Goal: Check status

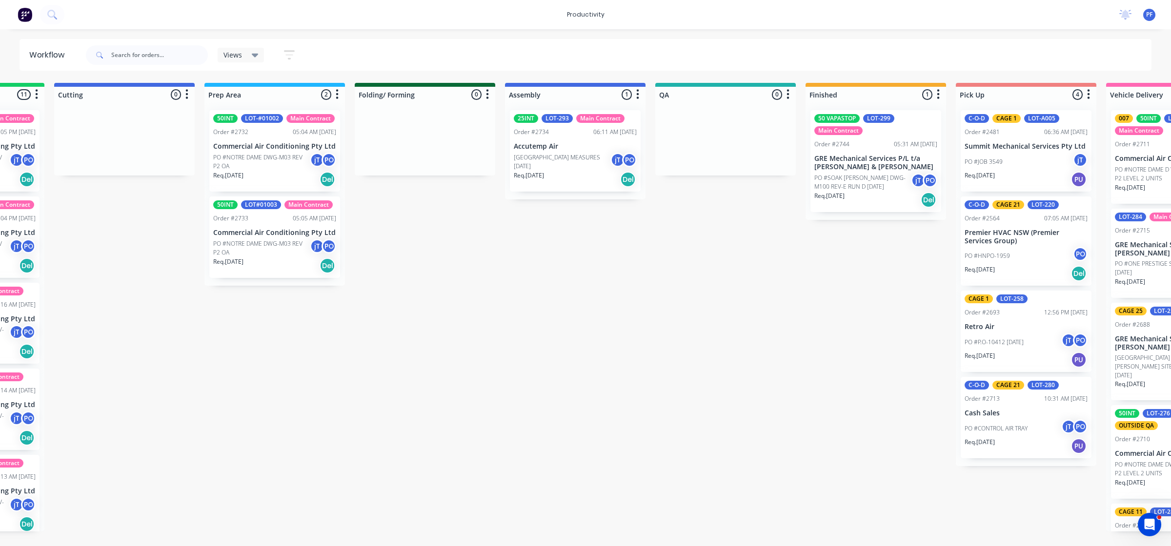
scroll to position [0, 289]
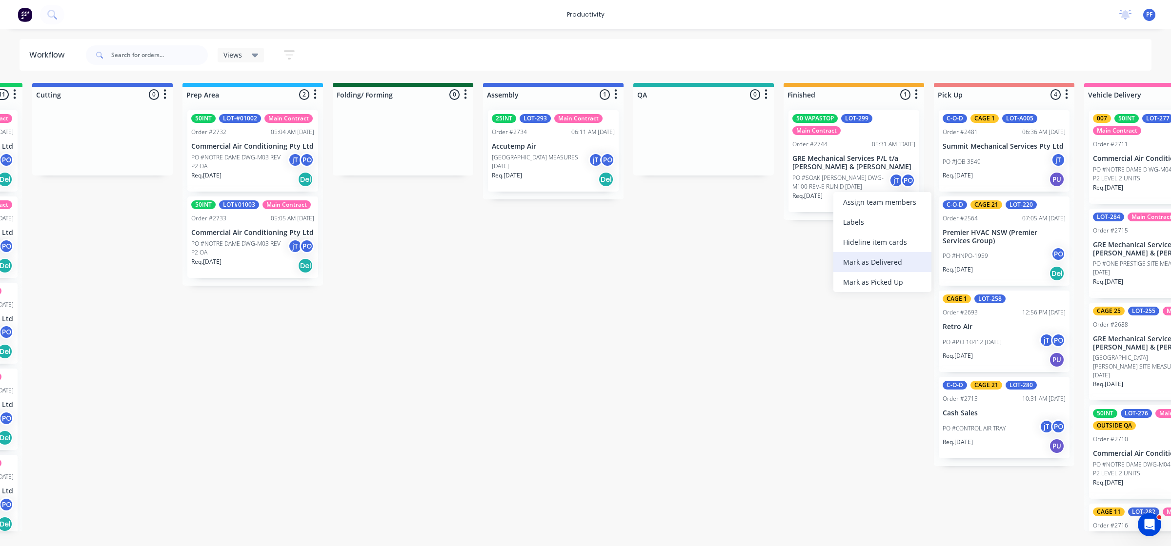
click at [849, 263] on div "Mark as Delivered" at bounding box center [882, 262] width 98 height 20
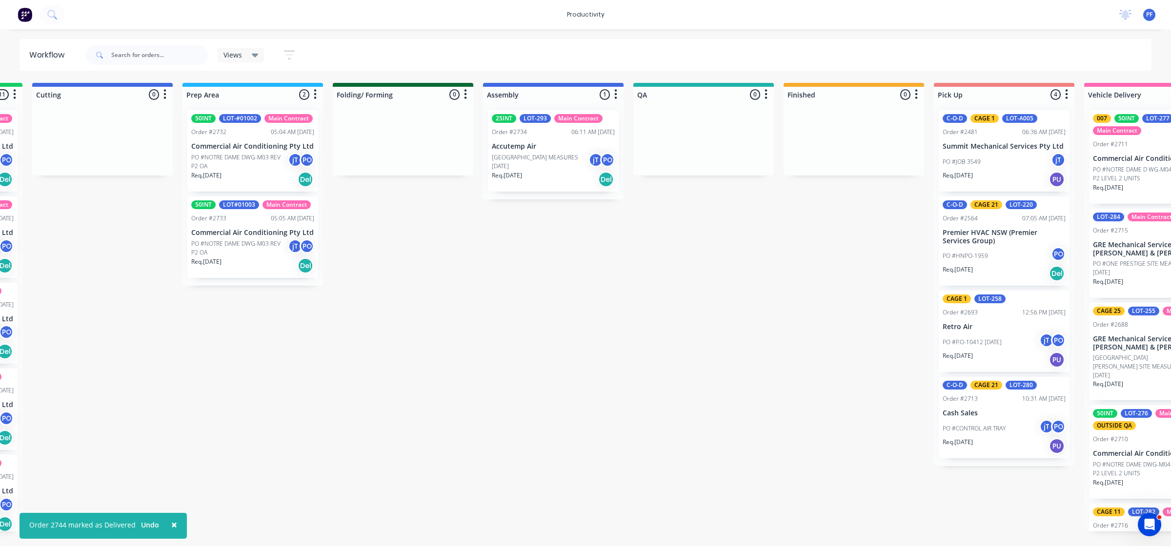
click at [652, 488] on html "× Order 2744 marked as Delivered Undo productivity productivity Workflow Planne…" at bounding box center [296, 244] width 1171 height 488
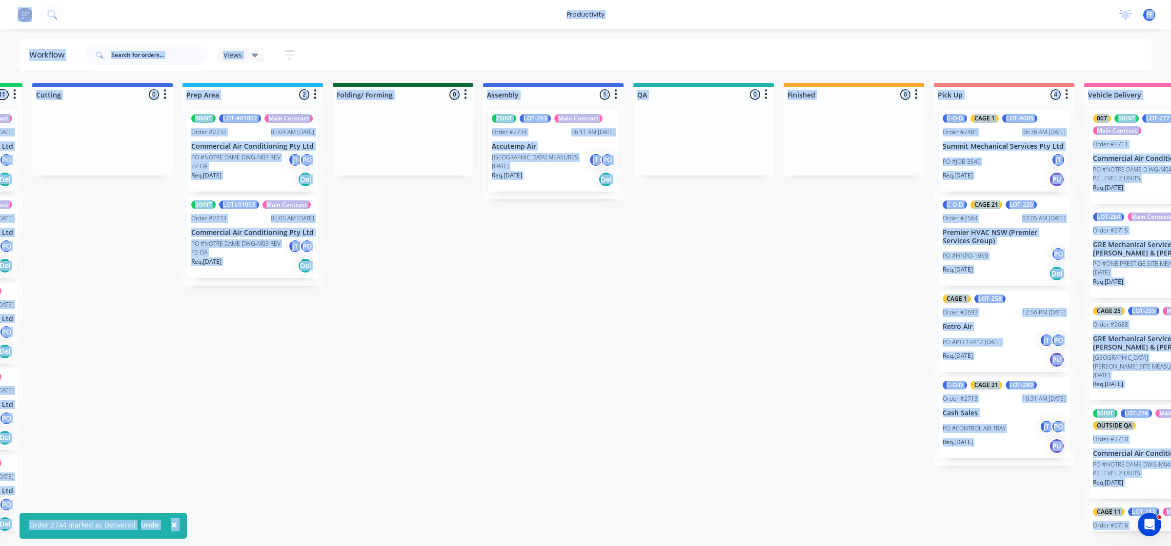
click at [652, 488] on html "× Order 2744 marked as Delivered Undo productivity productivity Workflow Planne…" at bounding box center [296, 244] width 1171 height 488
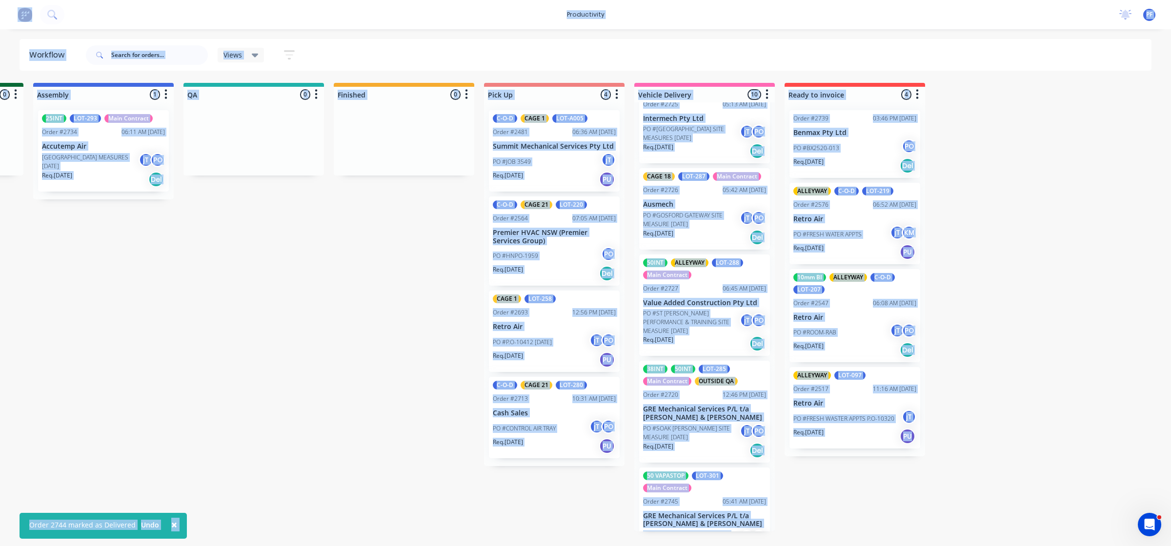
scroll to position [527, 0]
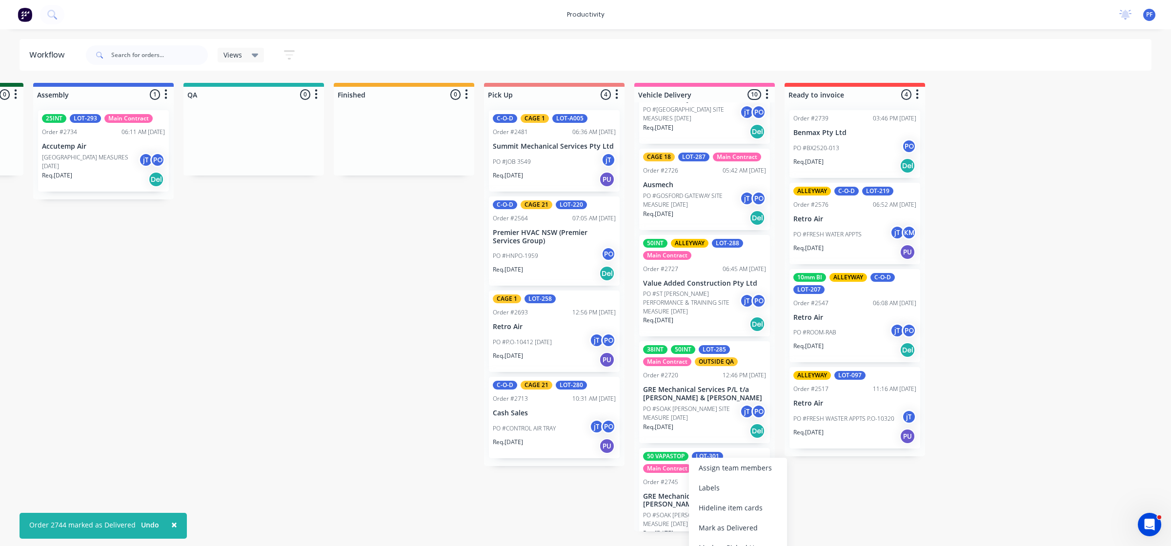
click at [737, 523] on div "Mark as Delivered" at bounding box center [738, 528] width 98 height 20
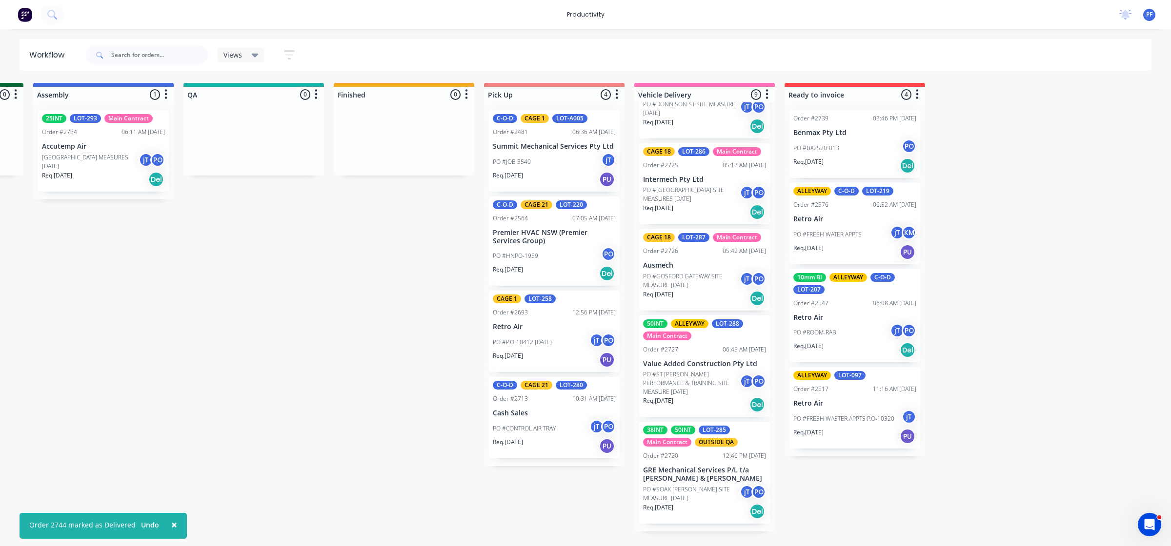
scroll to position [421, 0]
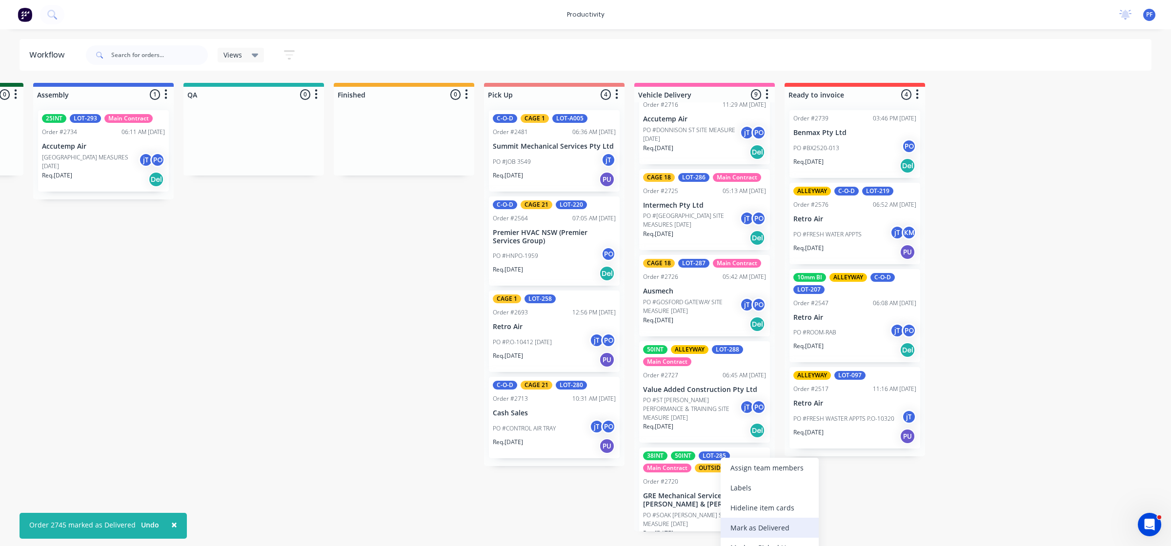
drag, startPoint x: 753, startPoint y: 530, endPoint x: 750, endPoint y: 524, distance: 5.9
click at [753, 529] on div "Mark as Delivered" at bounding box center [769, 528] width 98 height 20
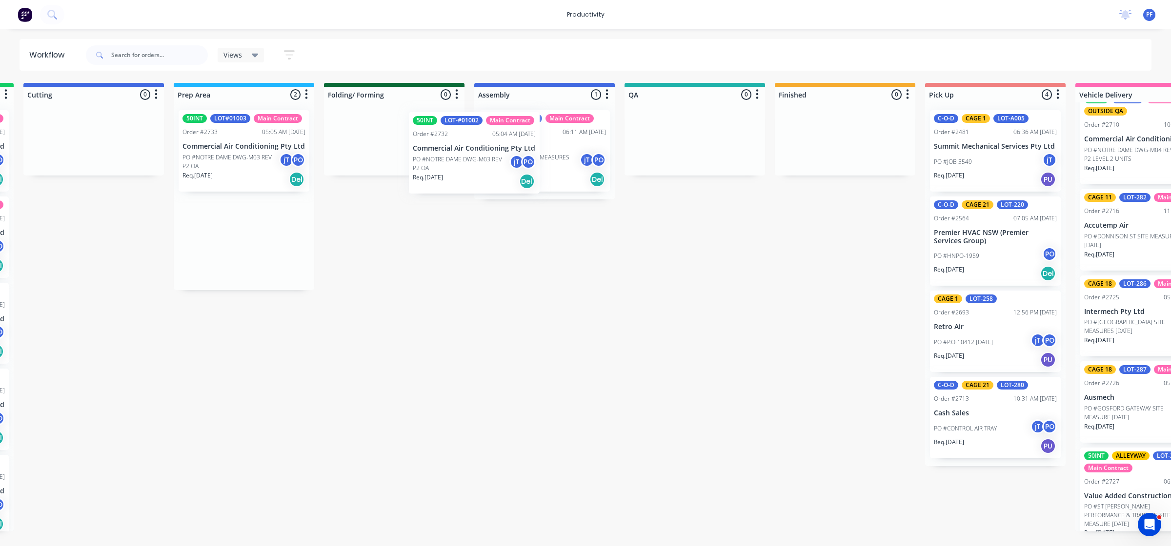
scroll to position [0, 296]
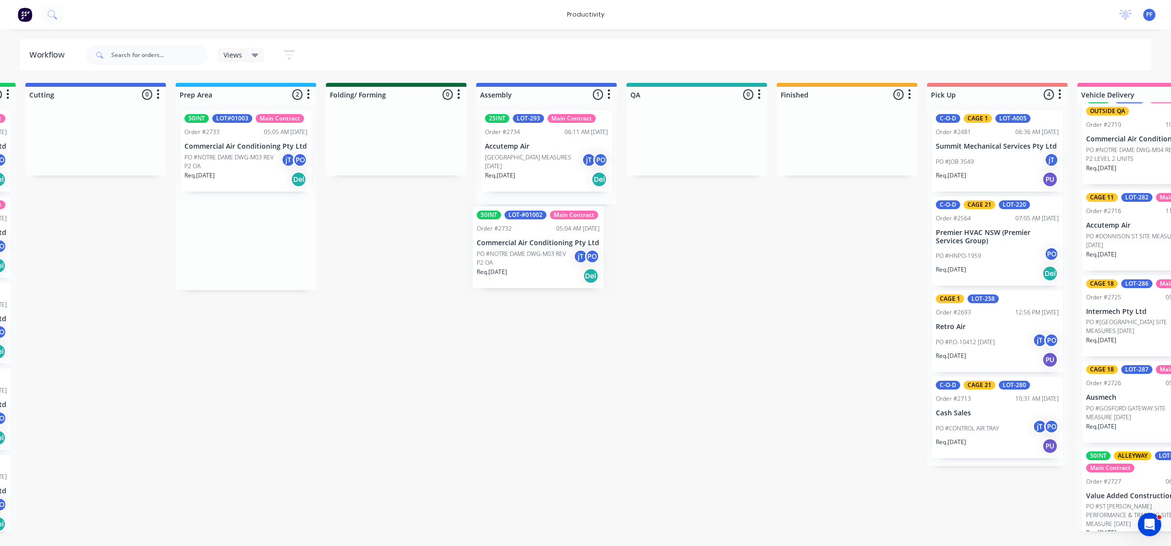
drag, startPoint x: 427, startPoint y: 152, endPoint x: 541, endPoint y: 246, distance: 147.9
click at [541, 247] on div "Submitted 35 Order #240 06:57 AM 27/09/24 Retro Air PO #Freshwater Apts PO Req.…" at bounding box center [652, 307] width 1910 height 449
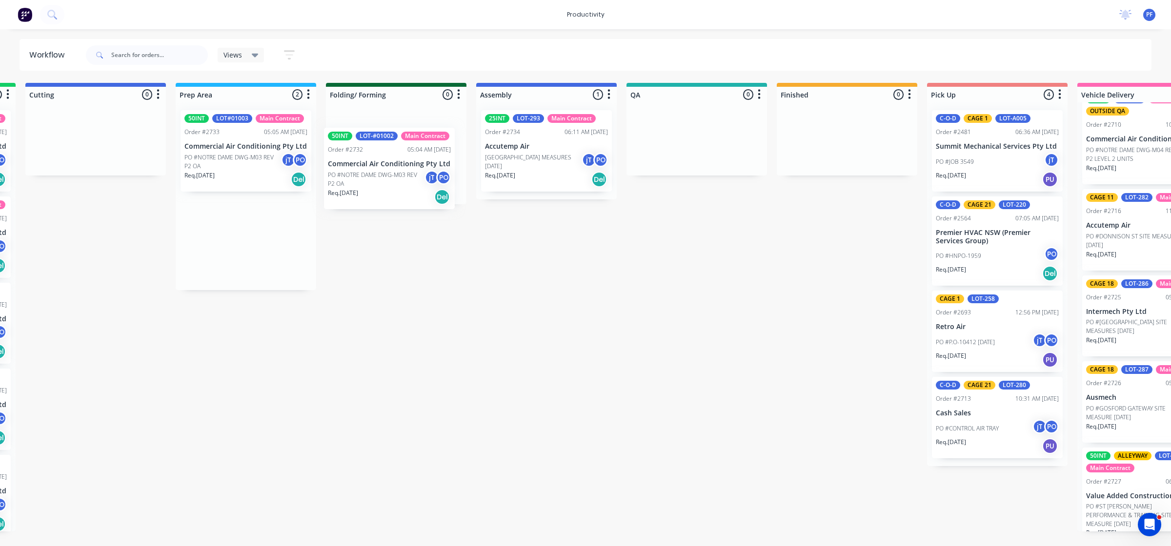
scroll to position [0, 294]
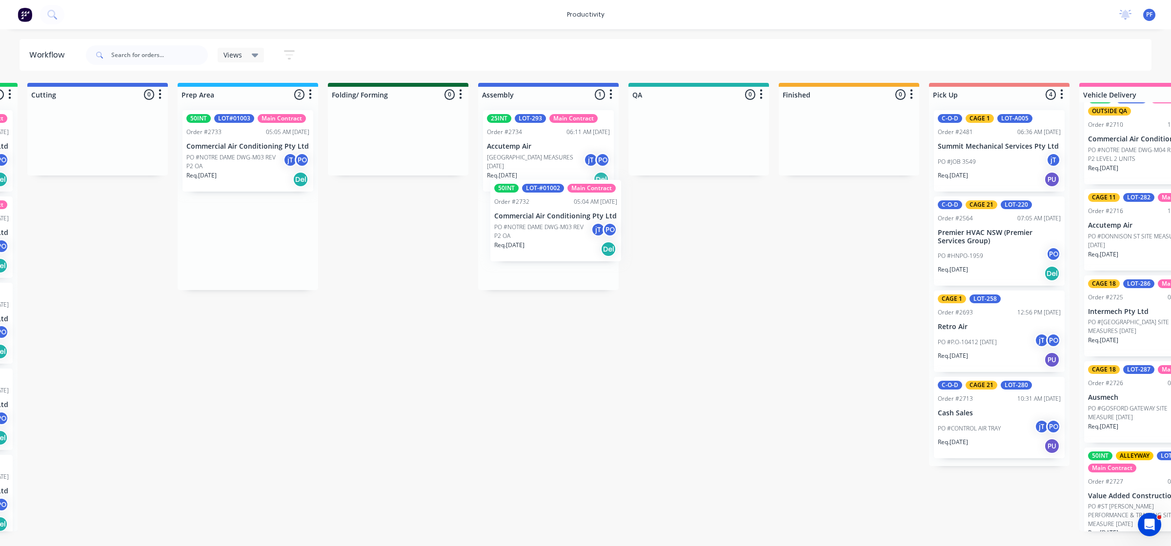
drag, startPoint x: 344, startPoint y: 163, endPoint x: 552, endPoint y: 216, distance: 214.2
click at [552, 216] on div "Submitted 35 Order #240 06:57 AM 27/09/24 Retro Air PO #Freshwater Apts PO Req.…" at bounding box center [654, 307] width 1910 height 449
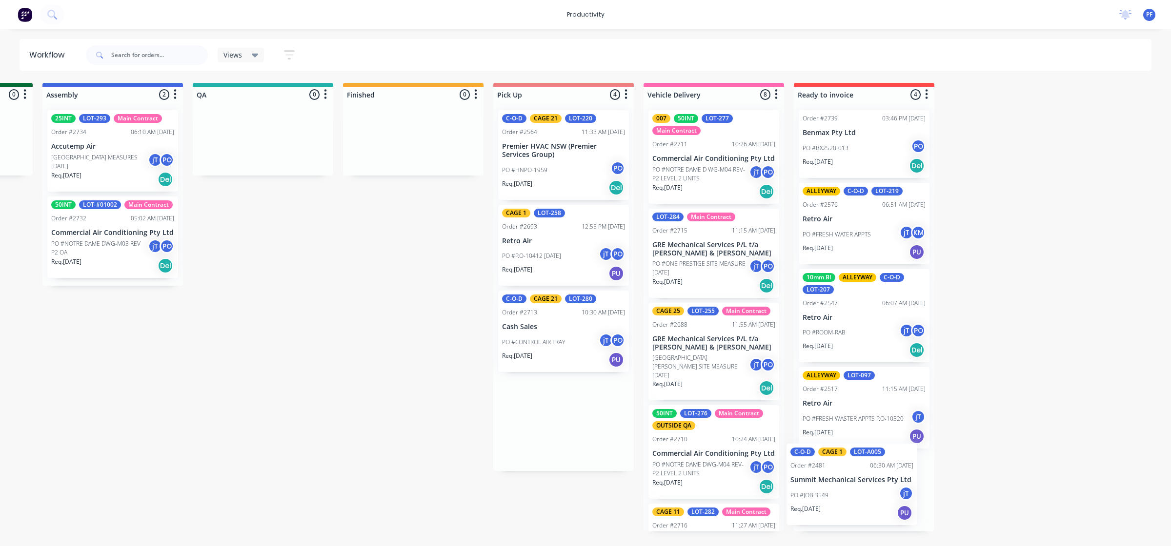
drag, startPoint x: 545, startPoint y: 167, endPoint x: 838, endPoint y: 501, distance: 444.5
click at [838, 501] on div "Submitted 35 Order #240 10:47 AM [DATE] Retro Air PO #Freshwater Apts PO Req. […" at bounding box center [218, 307] width 1910 height 449
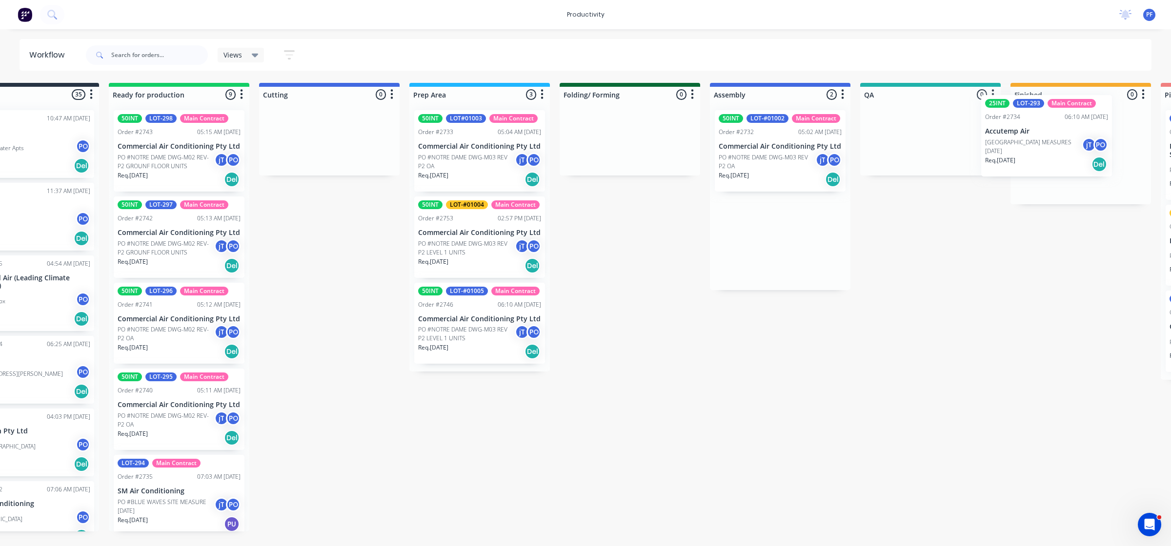
drag, startPoint x: 824, startPoint y: 140, endPoint x: 1151, endPoint y: 135, distance: 326.8
click at [1151, 135] on div "Submitted 35 Order #240 10:47 AM [DATE] Retro Air PO #Freshwater Apts PO Req. […" at bounding box center [885, 307] width 1910 height 449
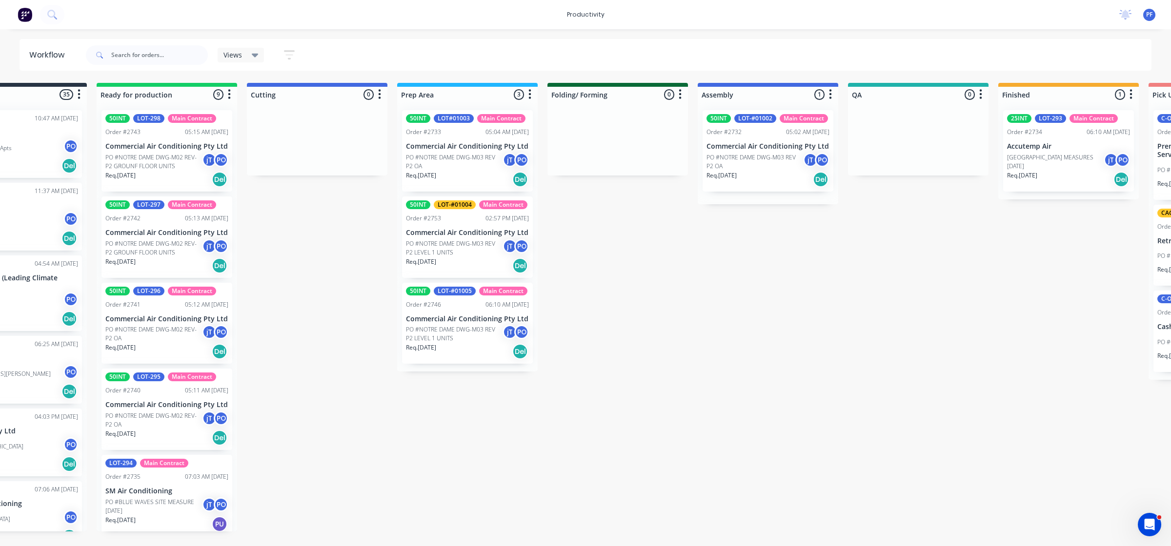
click at [1033, 159] on p "[GEOGRAPHIC_DATA] MEASURES [DATE]" at bounding box center [1055, 162] width 97 height 18
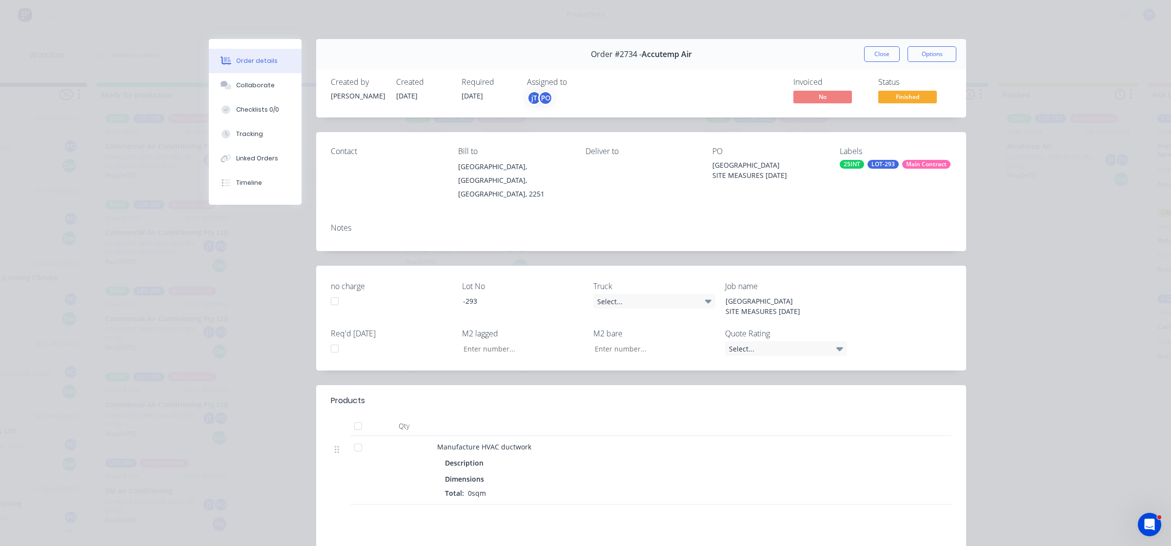
click at [879, 164] on div "LOT-293" at bounding box center [882, 164] width 31 height 9
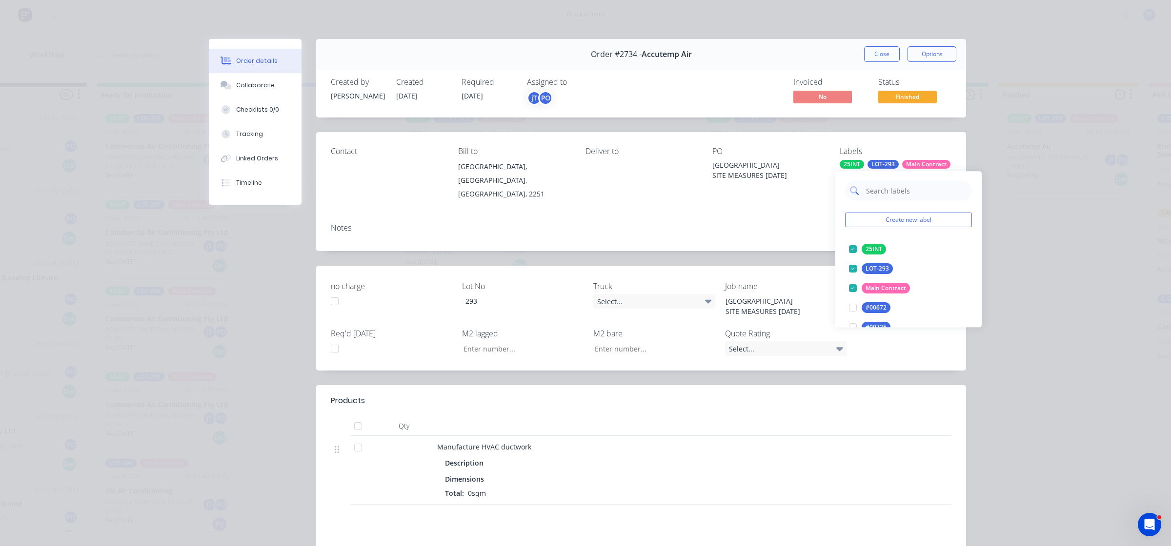
click at [905, 194] on input "text" at bounding box center [916, 191] width 102 height 20
type input "cage 9"
drag, startPoint x: 857, startPoint y: 247, endPoint x: 803, endPoint y: 247, distance: 53.7
click at [857, 248] on div at bounding box center [853, 249] width 20 height 20
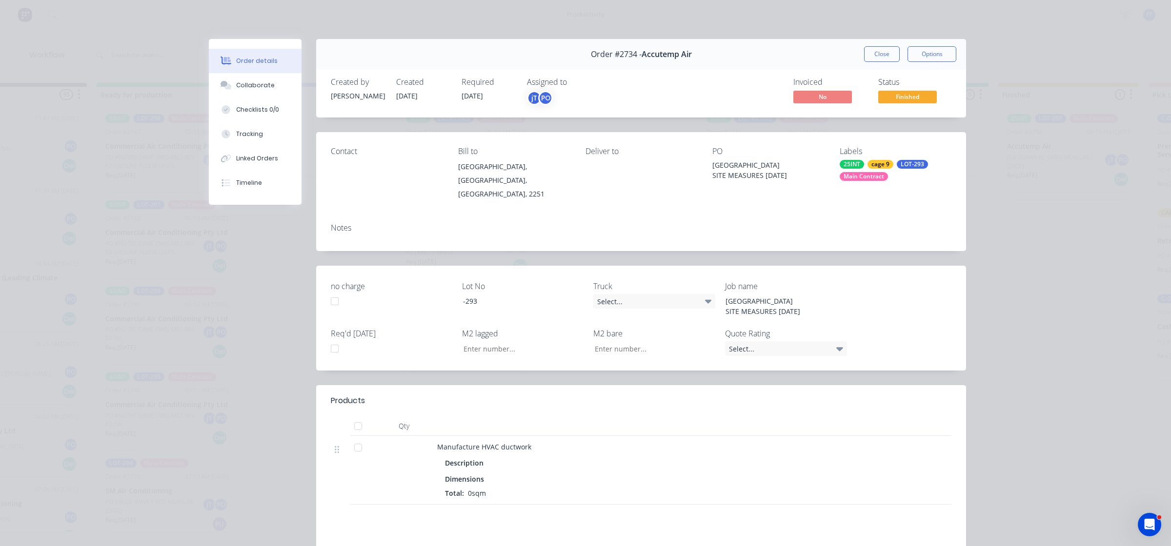
drag, startPoint x: 784, startPoint y: 228, endPoint x: 847, endPoint y: 88, distance: 153.3
click at [784, 227] on div "Notes" at bounding box center [641, 234] width 650 height 36
click at [871, 56] on button "Close" at bounding box center [882, 54] width 36 height 16
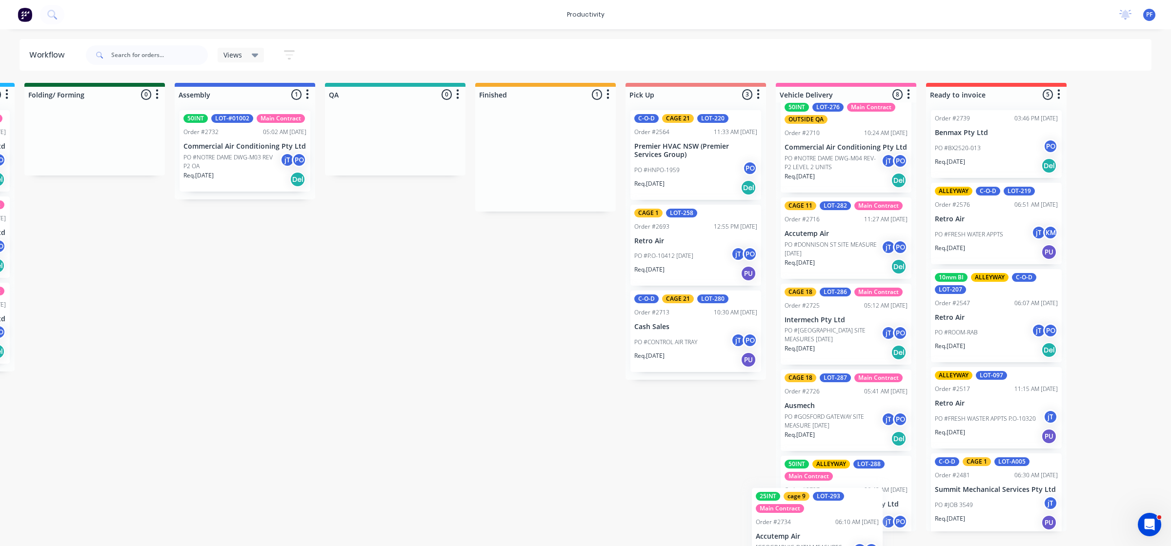
scroll to position [413, 0]
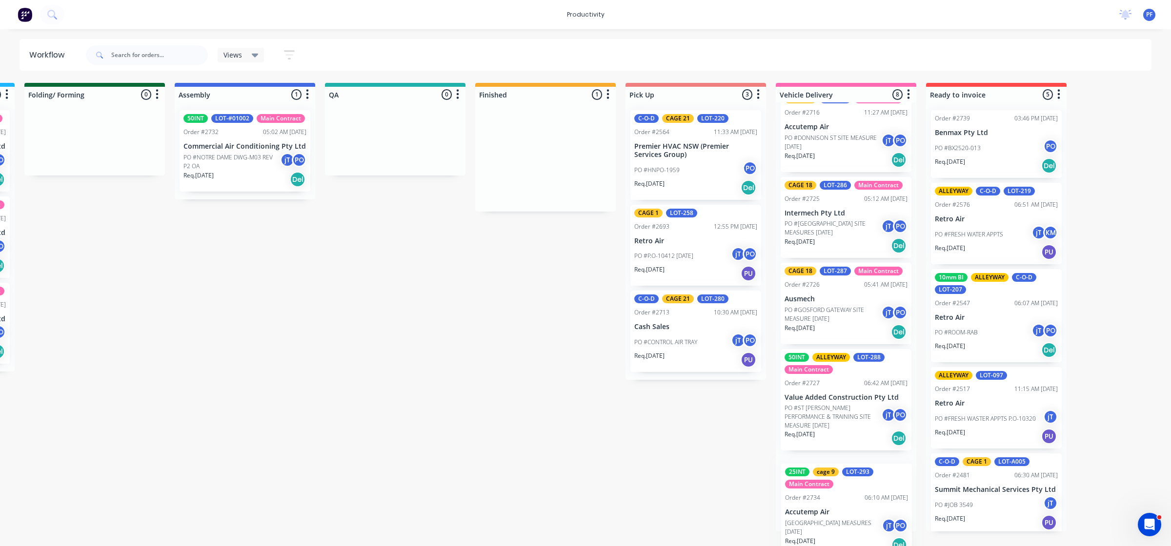
drag, startPoint x: 595, startPoint y: 173, endPoint x: 828, endPoint y: 524, distance: 421.2
click at [844, 520] on div "Submitted 35 Order #240 10:47 AM 24/09/24 Retro Air PO #Freshwater Apts PO Req.…" at bounding box center [350, 307] width 1910 height 449
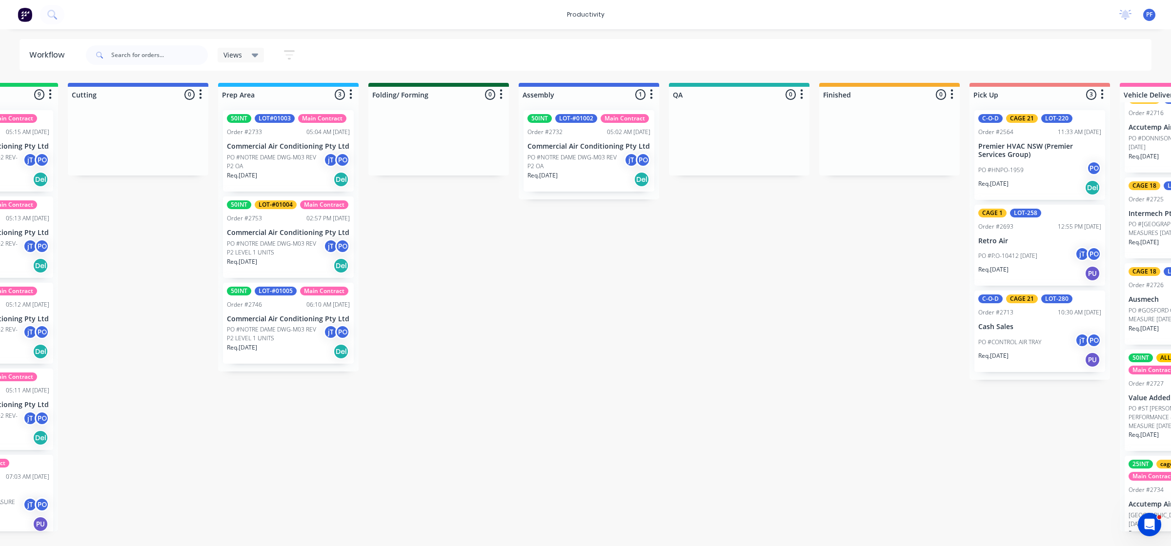
scroll to position [0, 20]
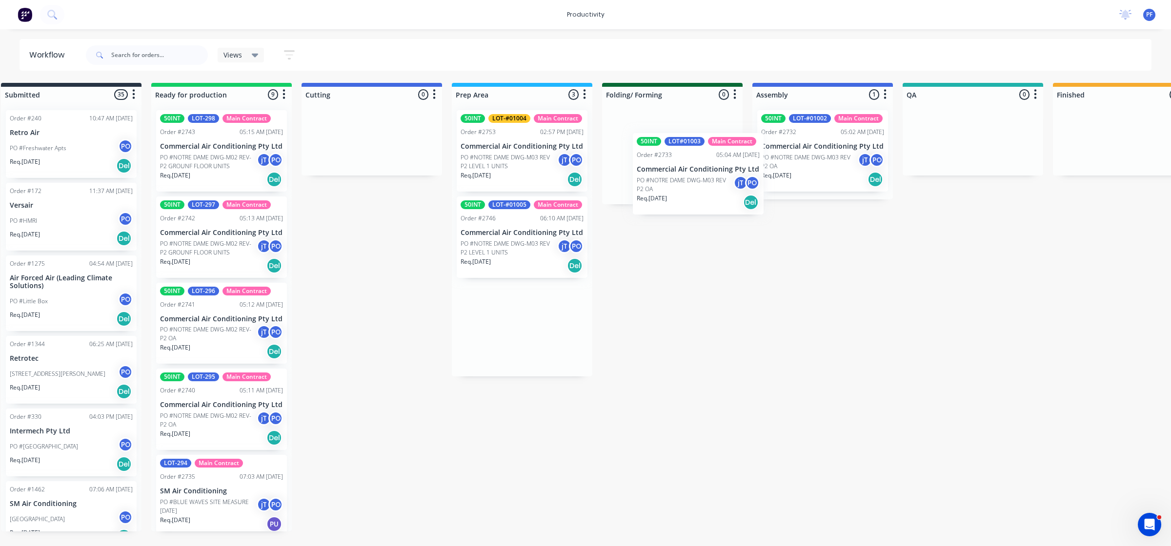
drag, startPoint x: 537, startPoint y: 159, endPoint x: 701, endPoint y: 176, distance: 164.7
click at [701, 176] on div "Submitted 35 Order #240 10:47 AM [DATE] Retro Air PO #Freshwater Apts PO Req. […" at bounding box center [928, 307] width 1910 height 449
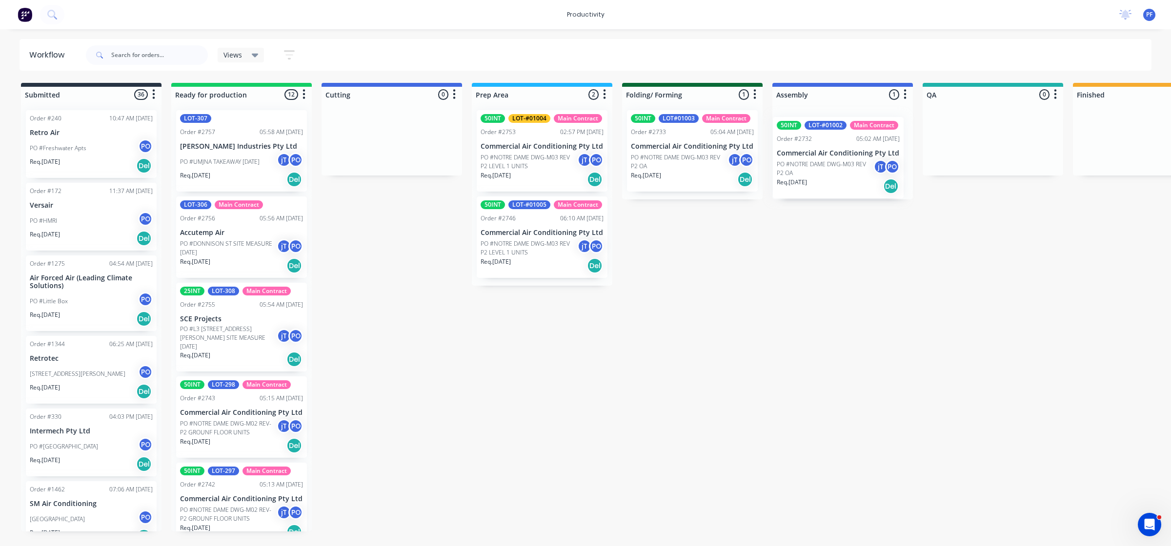
click at [820, 156] on div "50INT LOT-#01002 Main Contract Order #2732 05:02 AM 01/09/25 Commercial Air Con…" at bounding box center [842, 150] width 140 height 97
click at [816, 152] on div "50INT LOT-#01002 Main Contract Order #2732 05:02 AM 01/09/25 Commercial Air Con…" at bounding box center [842, 150] width 140 height 97
click at [815, 153] on p "PO #NOTRE DAME DWG-M03 REV P2 OA" at bounding box center [829, 162] width 97 height 18
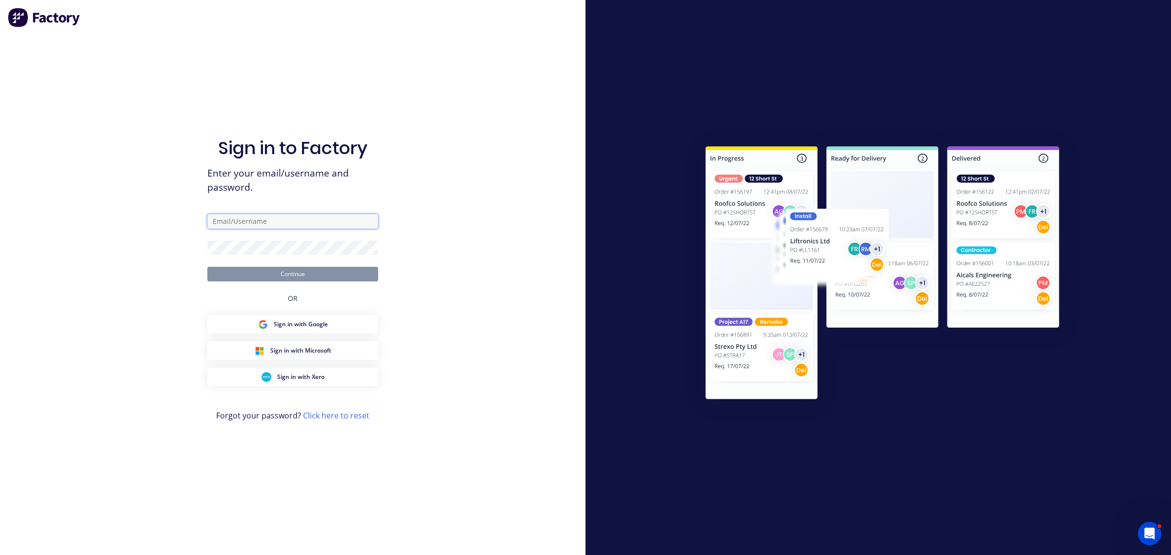
type input "shop@airpaksheetmetal.com.au"
click at [315, 272] on button "Continue" at bounding box center [292, 274] width 171 height 15
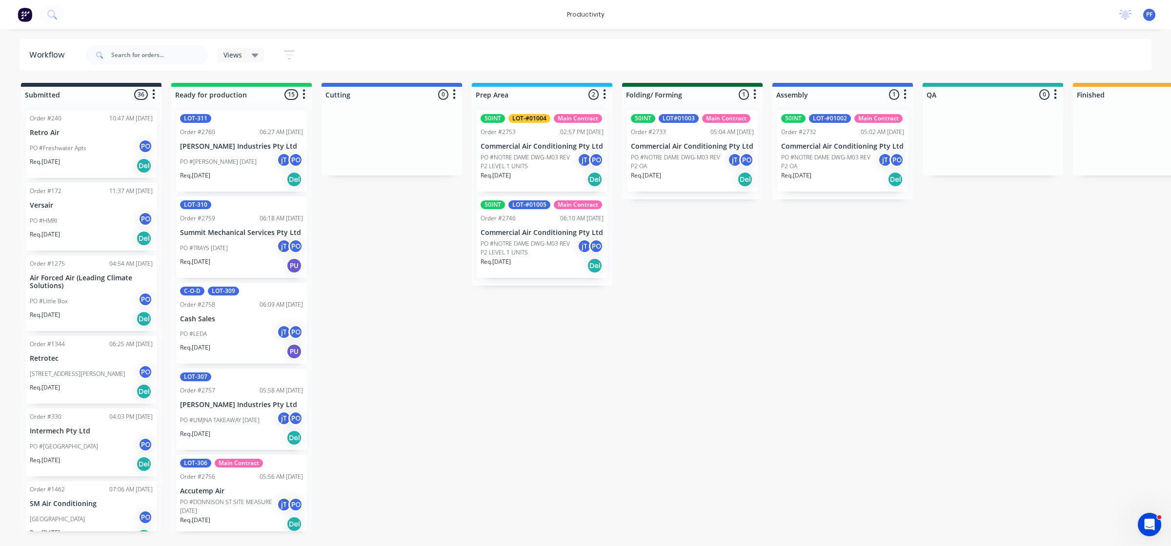
click at [843, 176] on div "Req. [DATE] Del" at bounding box center [842, 179] width 123 height 17
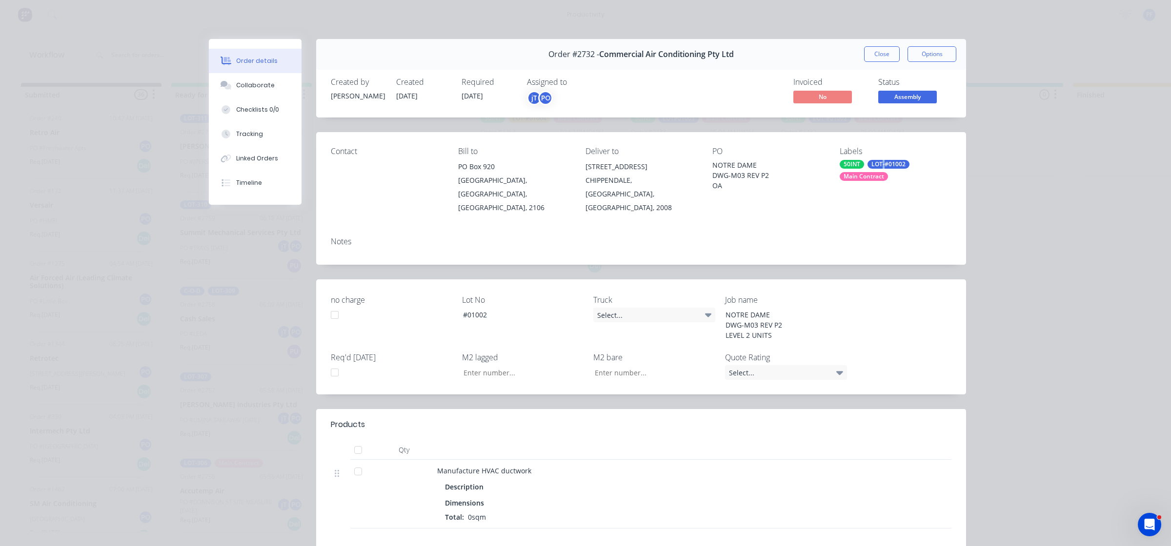
click at [878, 167] on div "LOT-#01002" at bounding box center [888, 164] width 42 height 9
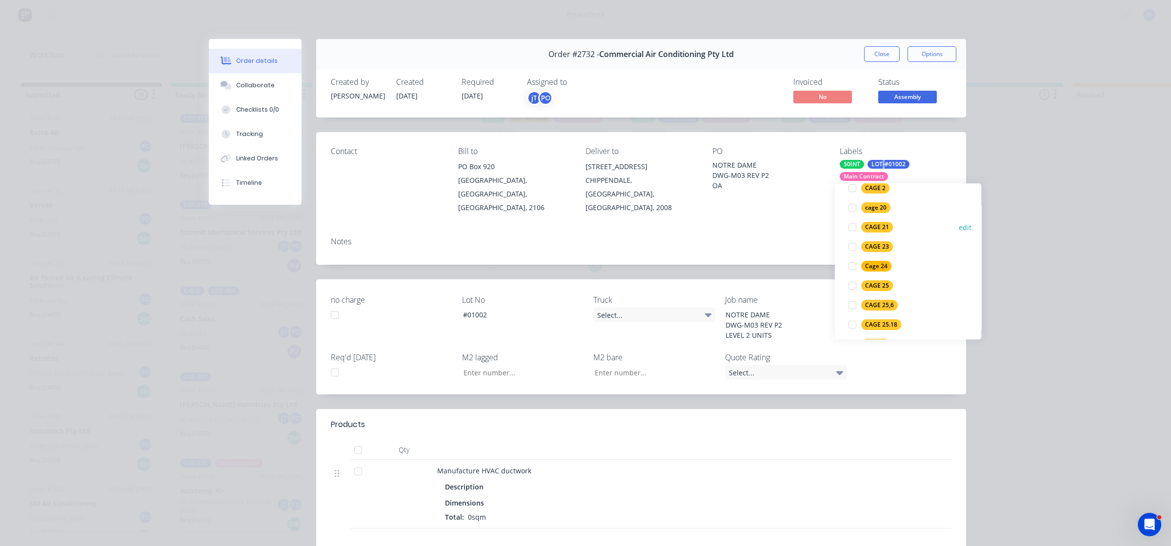
scroll to position [1280, 0]
click at [853, 251] on div at bounding box center [852, 249] width 20 height 20
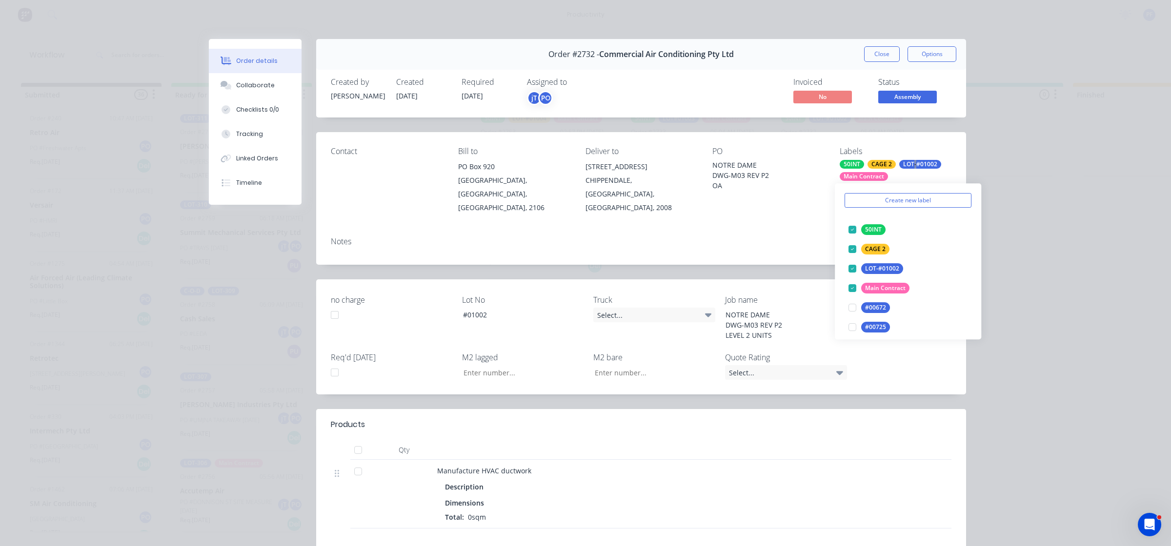
click at [1079, 303] on div "Order details Collaborate Checklists 0/0 Tracking Linked Orders Timeline Order …" at bounding box center [585, 273] width 1171 height 546
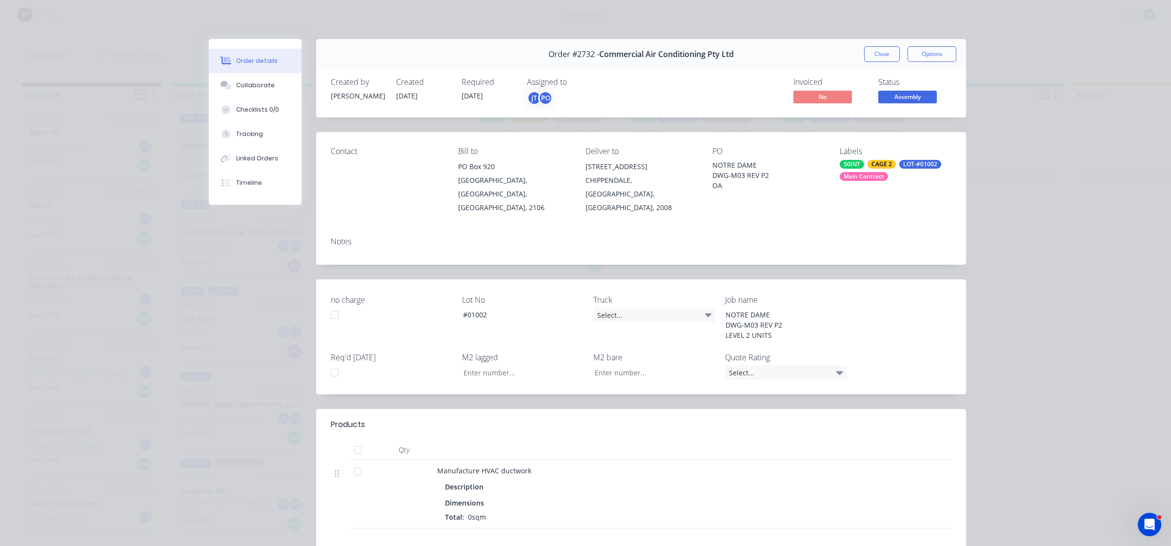
click at [874, 57] on button "Close" at bounding box center [882, 54] width 36 height 16
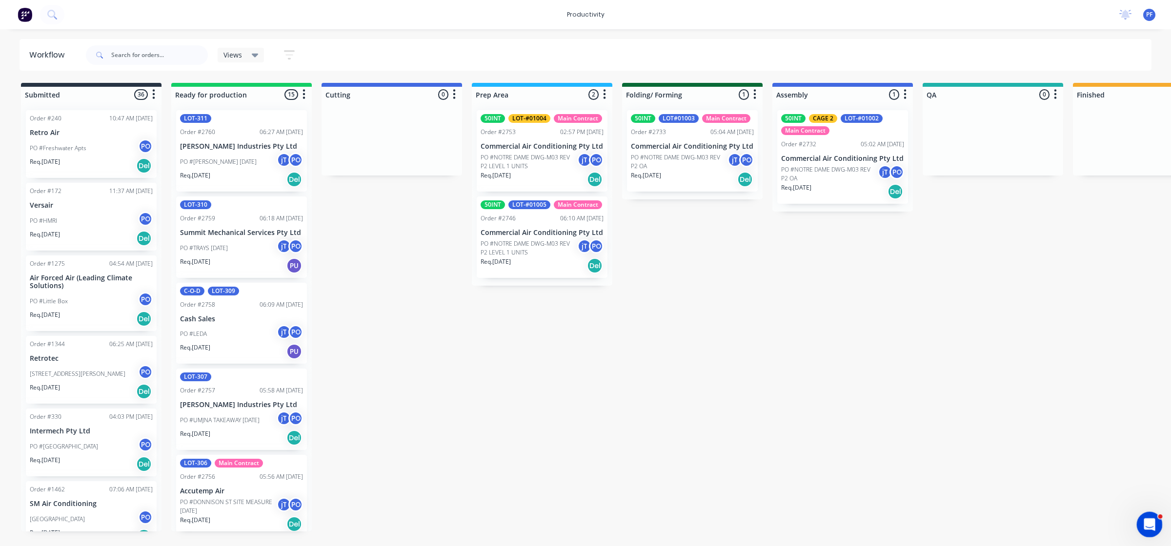
click at [1148, 514] on div "Open Intercom Messenger" at bounding box center [1148, 523] width 32 height 32
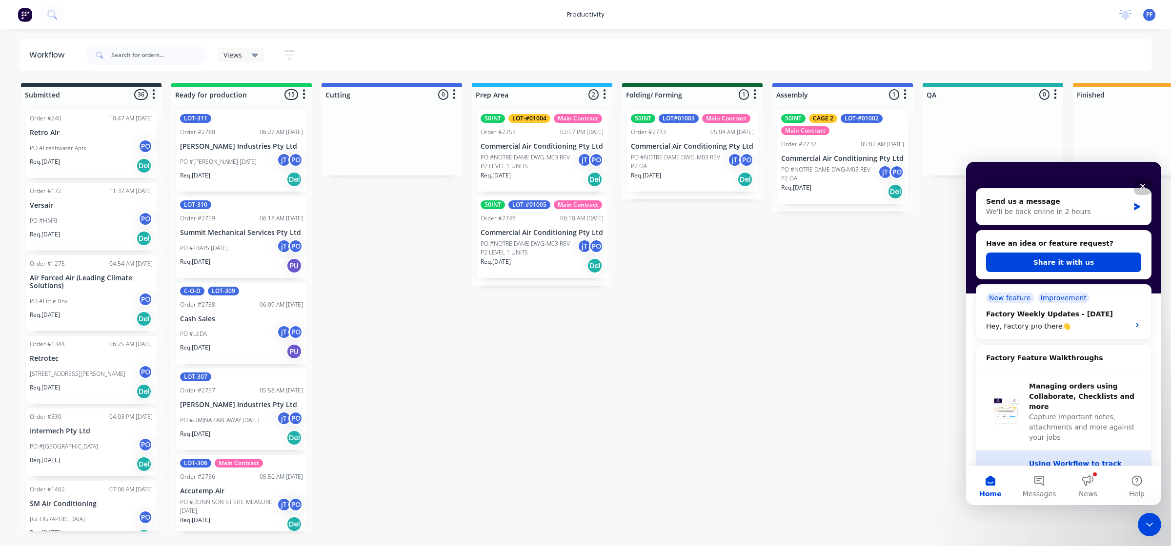
scroll to position [122, 0]
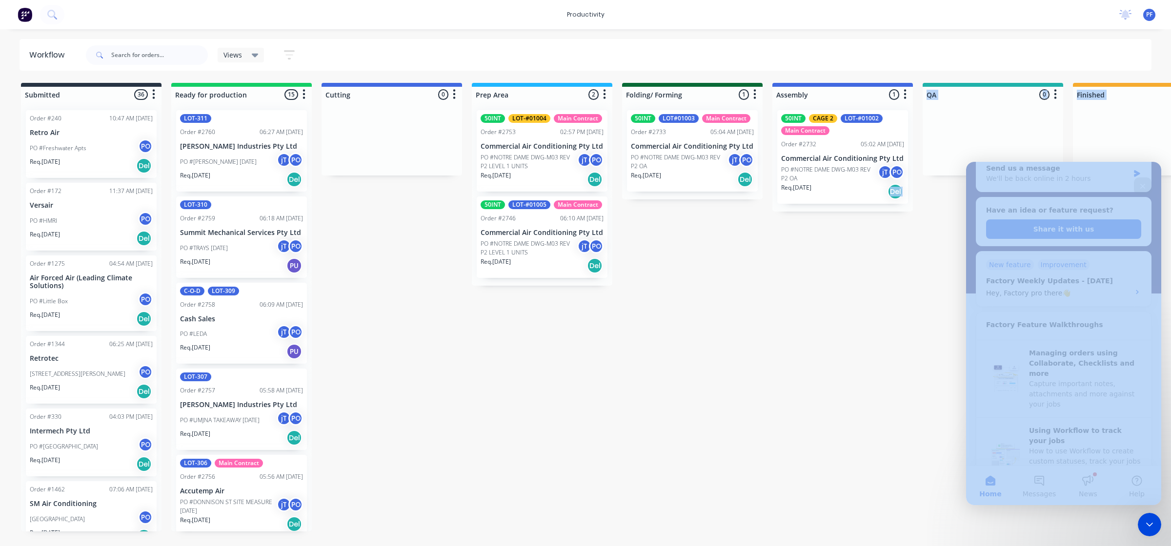
drag, startPoint x: 1083, startPoint y: 487, endPoint x: 1920, endPoint y: 601, distance: 844.2
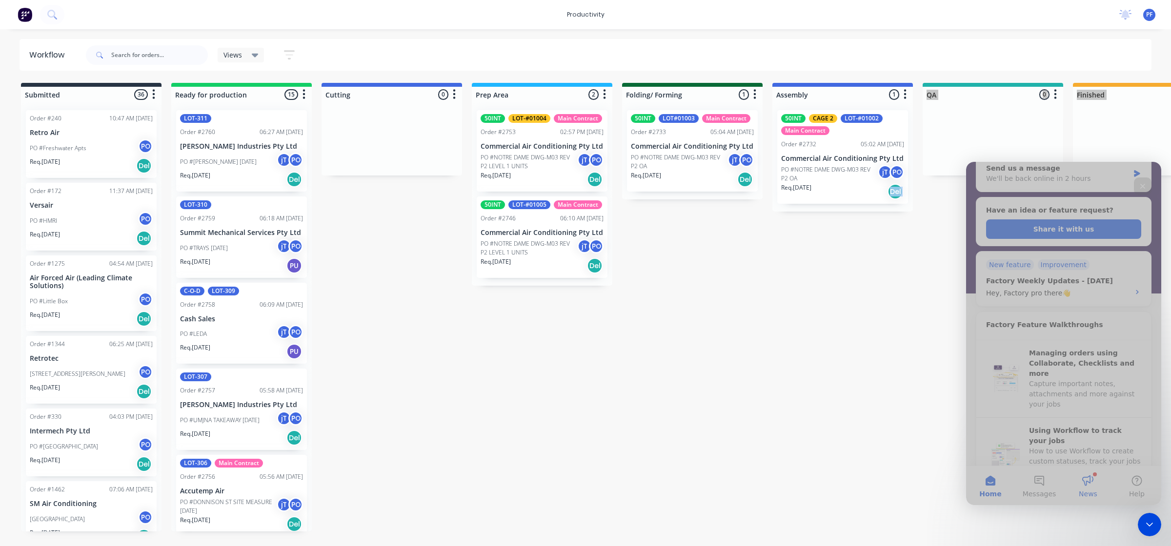
click at [1089, 481] on button "News" at bounding box center [1087, 485] width 49 height 39
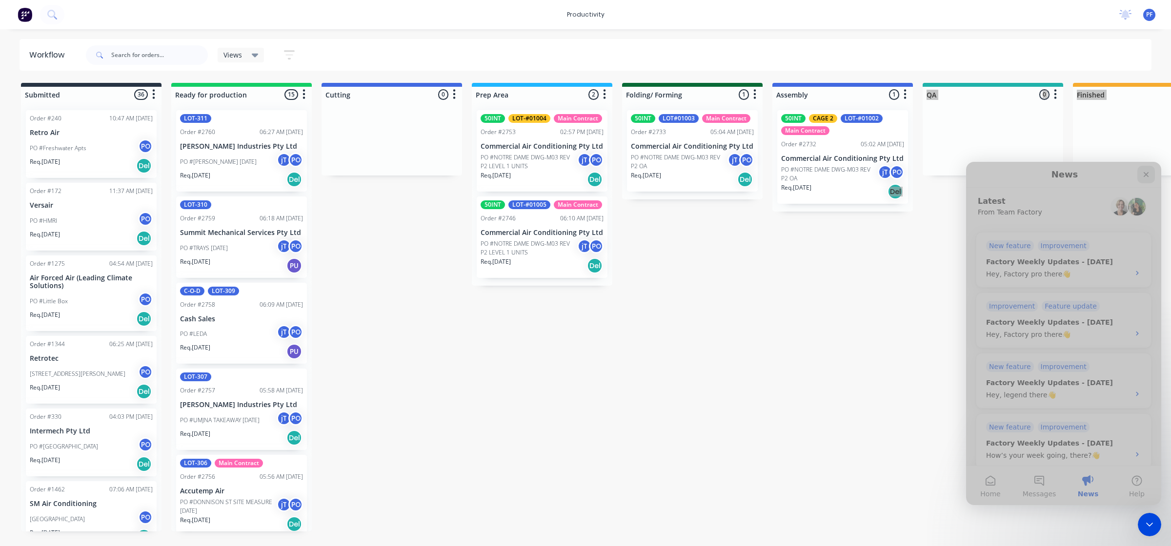
click at [1143, 174] on icon "Close" at bounding box center [1146, 175] width 8 height 8
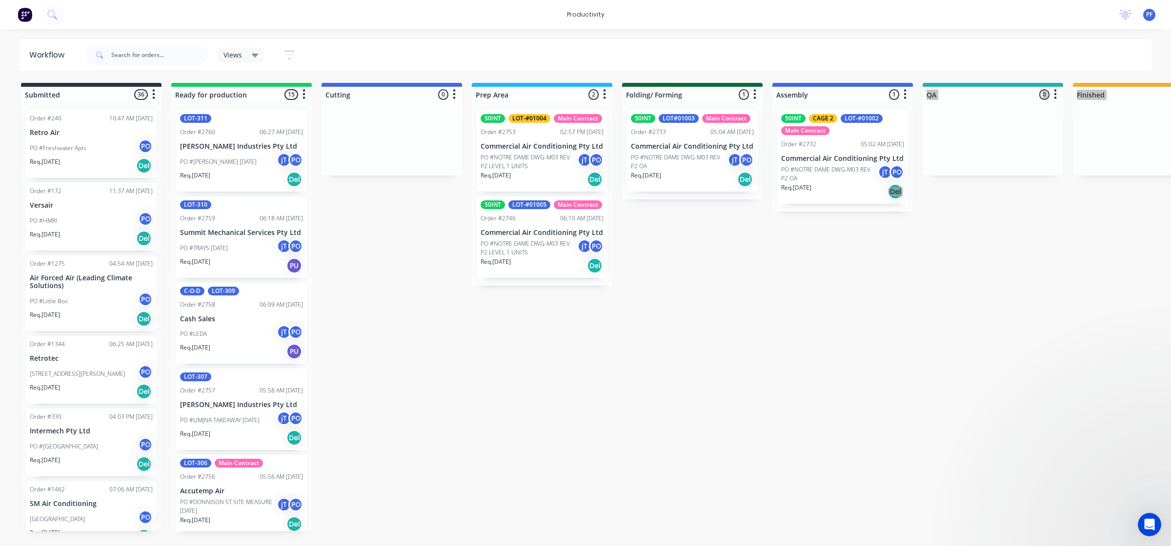
scroll to position [0, 0]
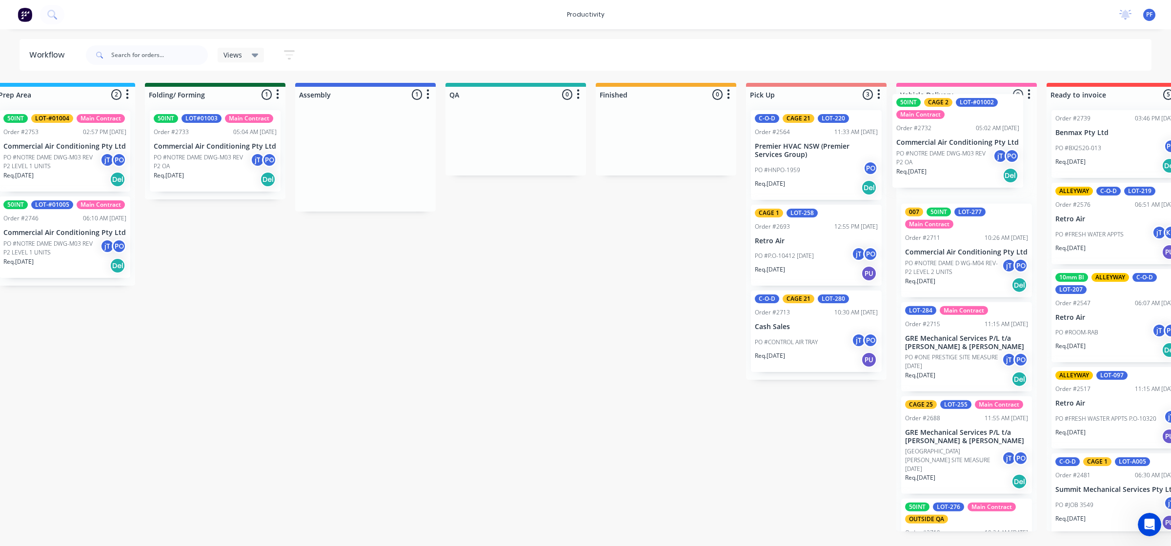
drag, startPoint x: 855, startPoint y: 171, endPoint x: 917, endPoint y: 134, distance: 71.9
click at [964, 150] on div "Submitted 36 Order #240 10:47 AM 24/09/24 Retro Air PO #Freshwater Apts PO Req.…" at bounding box center [471, 307] width 1910 height 449
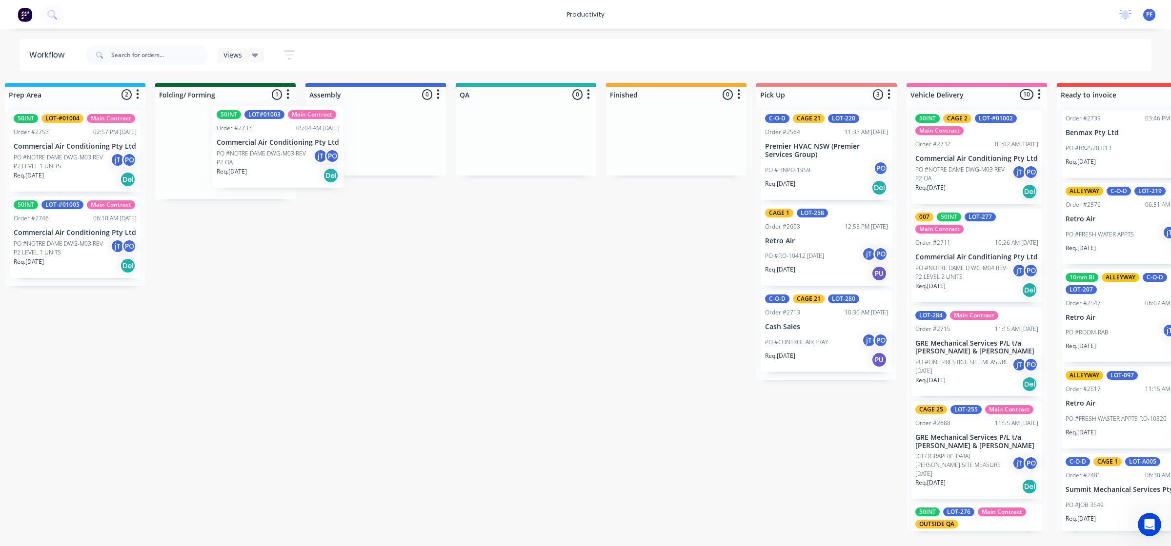
scroll to position [0, 466]
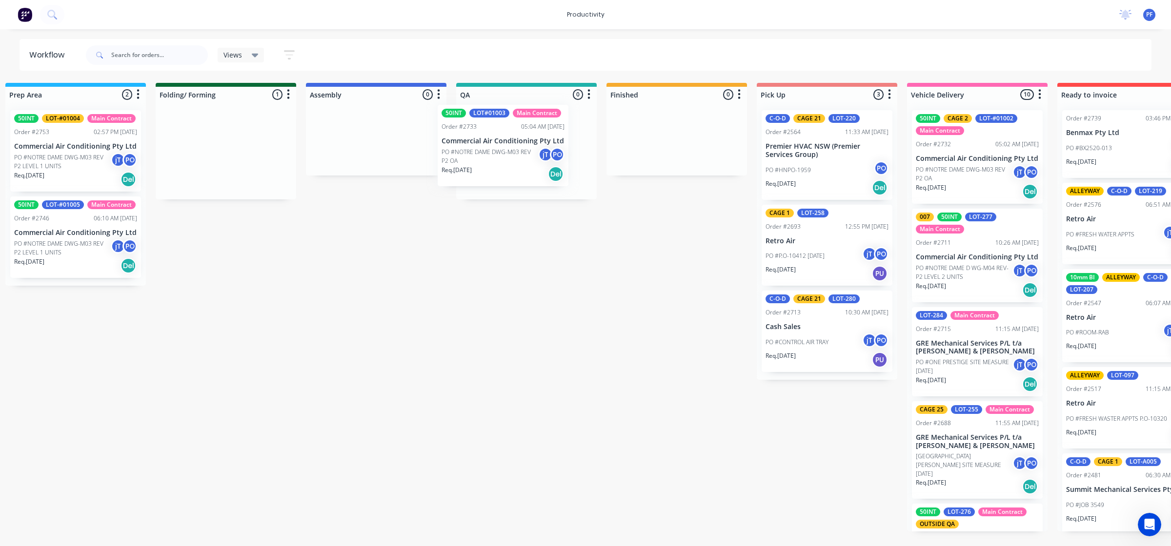
drag, startPoint x: 203, startPoint y: 135, endPoint x: 496, endPoint y: 130, distance: 292.7
click at [496, 130] on div "Submitted 36 Order #240 10:47 AM 24/09/24 Retro Air PO #Freshwater Apts PO Req.…" at bounding box center [481, 307] width 1910 height 449
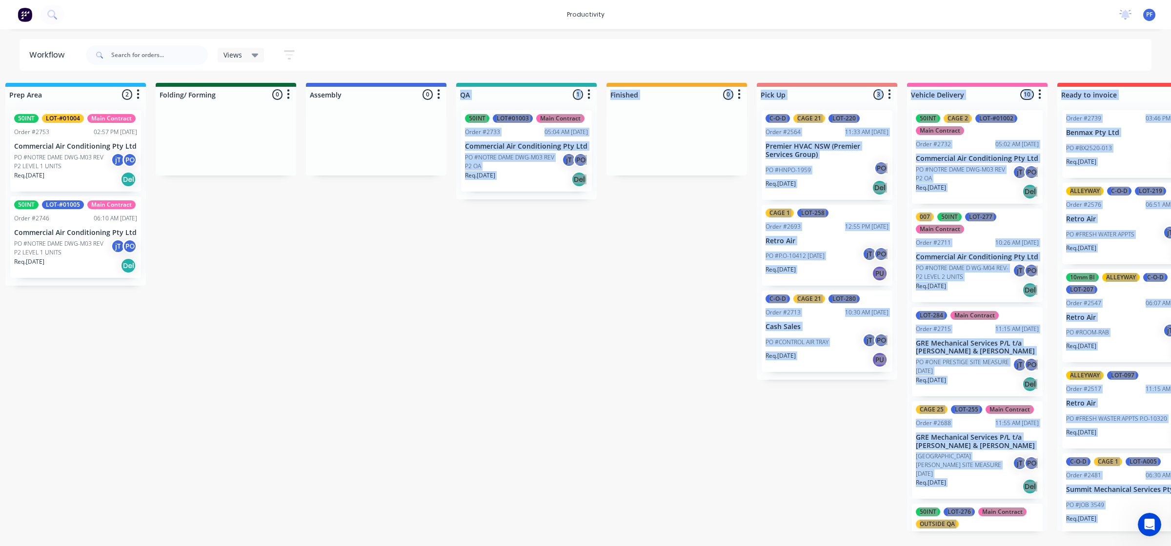
drag, startPoint x: 445, startPoint y: 369, endPoint x: 444, endPoint y: 362, distance: 7.5
click at [445, 369] on div "Submitted 36 Order #240 10:47 AM 24/09/24 Retro Air PO #Freshwater Apts PO Req.…" at bounding box center [481, 307] width 1910 height 449
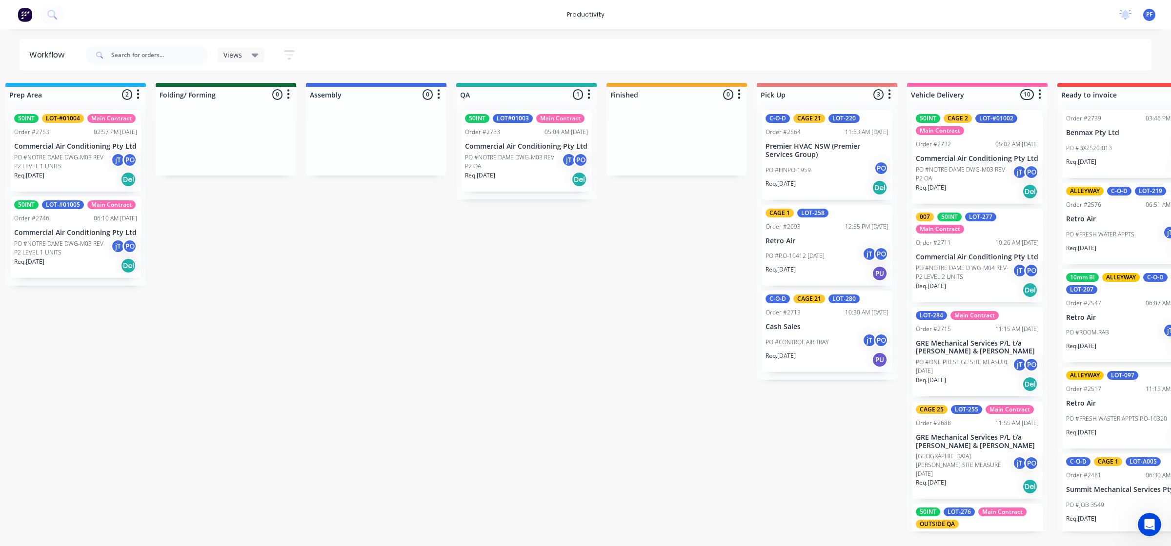
drag, startPoint x: 236, startPoint y: 267, endPoint x: 283, endPoint y: 259, distance: 48.4
click at [237, 267] on div "Submitted 36 Order #240 10:47 AM 24/09/24 Retro Air PO #Freshwater Apts PO Req.…" at bounding box center [481, 307] width 1910 height 449
